Goal: Transaction & Acquisition: Purchase product/service

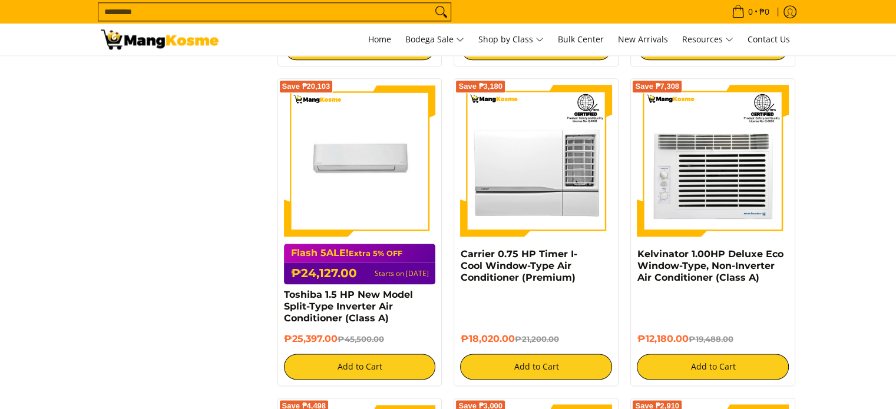
scroll to position [1792, 0]
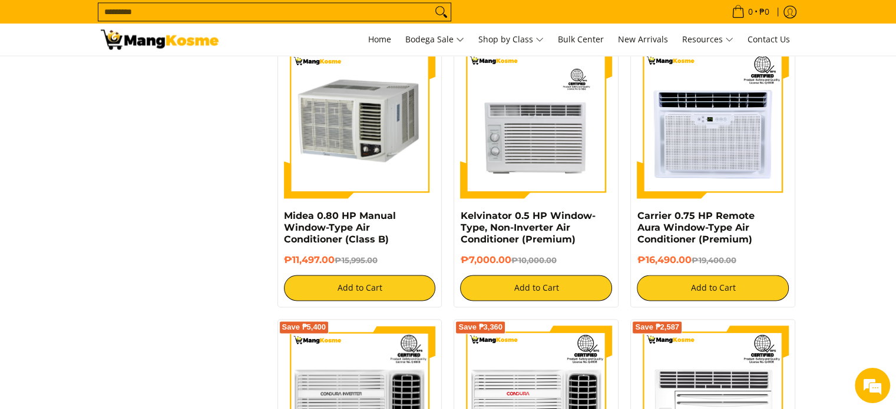
click at [370, 11] on input "Search..." at bounding box center [264, 12] width 333 height 18
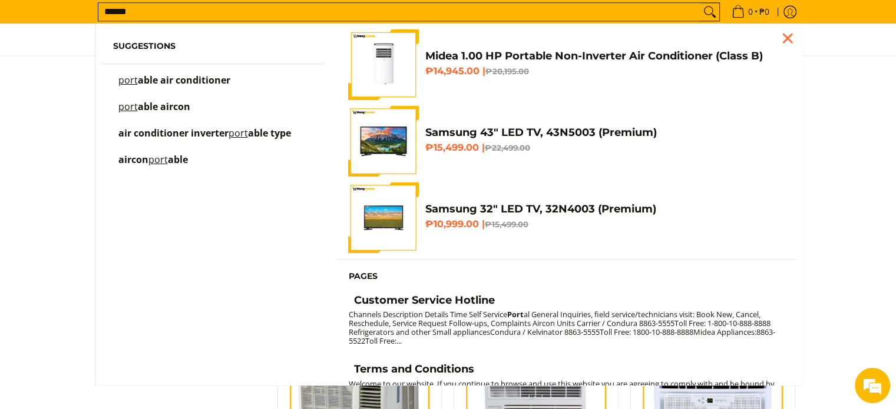
scroll to position [1503, 0]
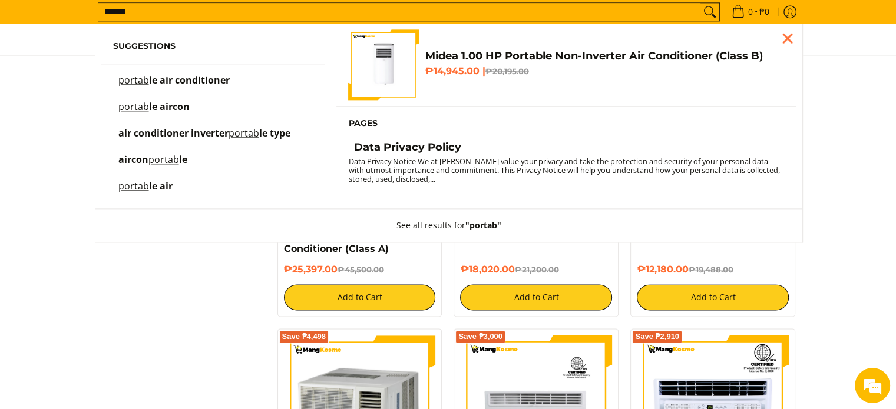
type input "******"
click at [394, 67] on img "Customer Navigation" at bounding box center [383, 64] width 71 height 71
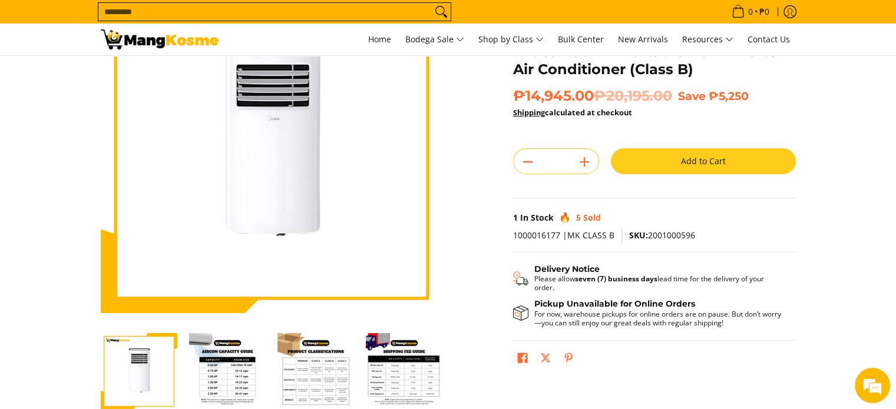
scroll to position [82, 0]
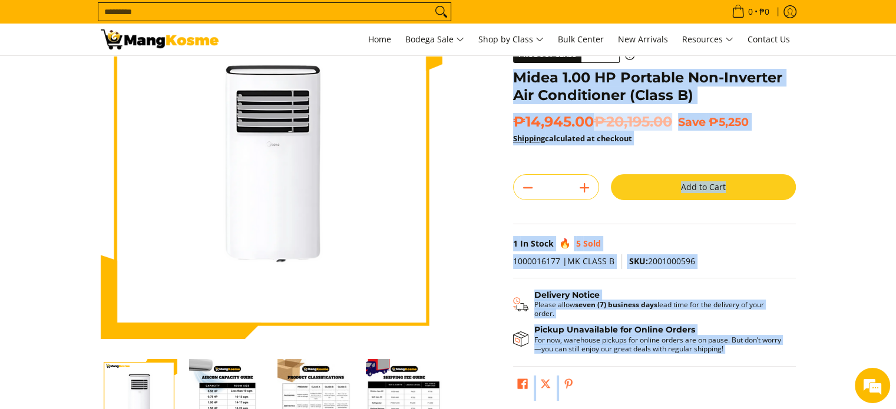
drag, startPoint x: 795, startPoint y: 73, endPoint x: 514, endPoint y: 75, distance: 281.6
click at [514, 75] on div "**********" at bounding box center [654, 202] width 295 height 409
click at [517, 77] on h1 "Midea 1.00 HP Portable Non-Inverter Air Conditioner (Class B)" at bounding box center [654, 86] width 283 height 35
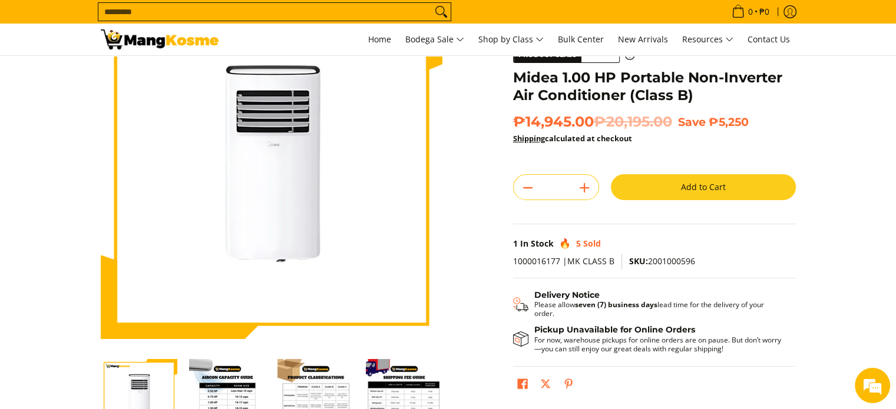
click at [534, 75] on h1 "Midea 1.00 HP Portable Non-Inverter Air Conditioner (Class B)" at bounding box center [654, 86] width 283 height 35
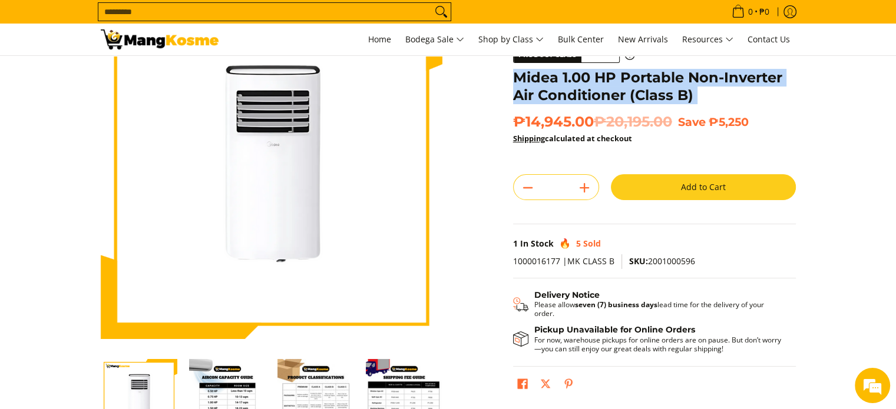
click at [534, 75] on h1 "Midea 1.00 HP Portable Non-Inverter Air Conditioner (Class B)" at bounding box center [654, 86] width 283 height 35
copy div "Midea 1.00 HP Portable Non-Inverter Air Conditioner (Class B)"
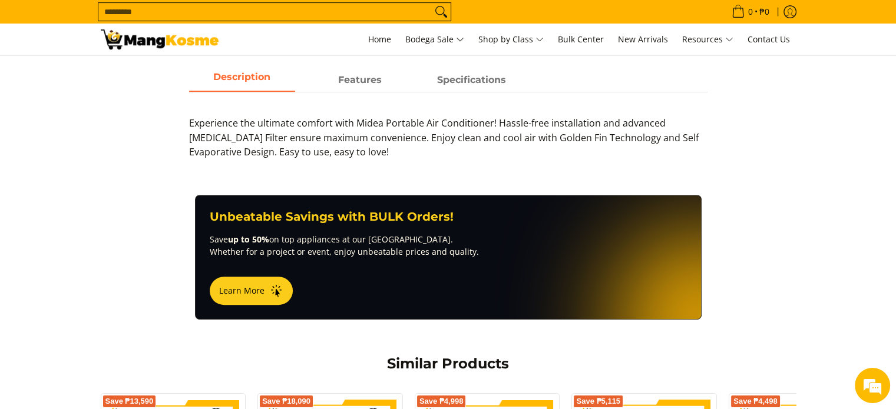
scroll to position [535, 0]
